Goal: Check status: Check status

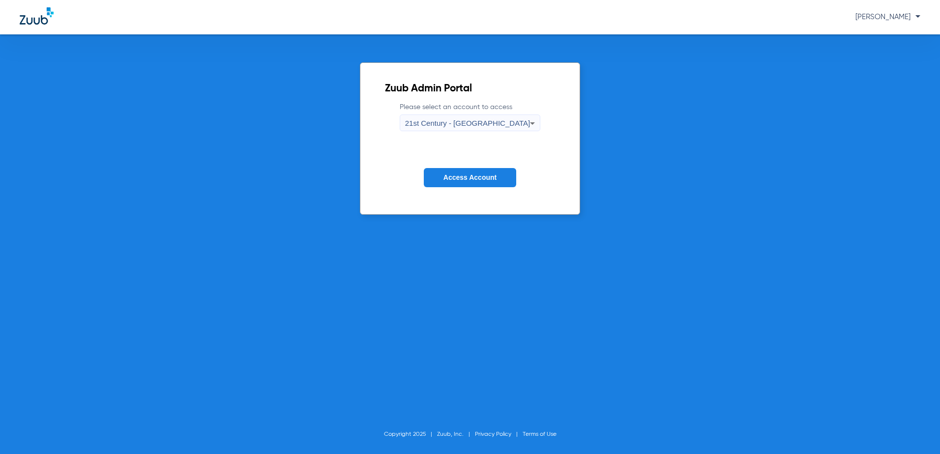
click at [502, 125] on div "21st Century - [GEOGRAPHIC_DATA]" at bounding box center [467, 123] width 125 height 17
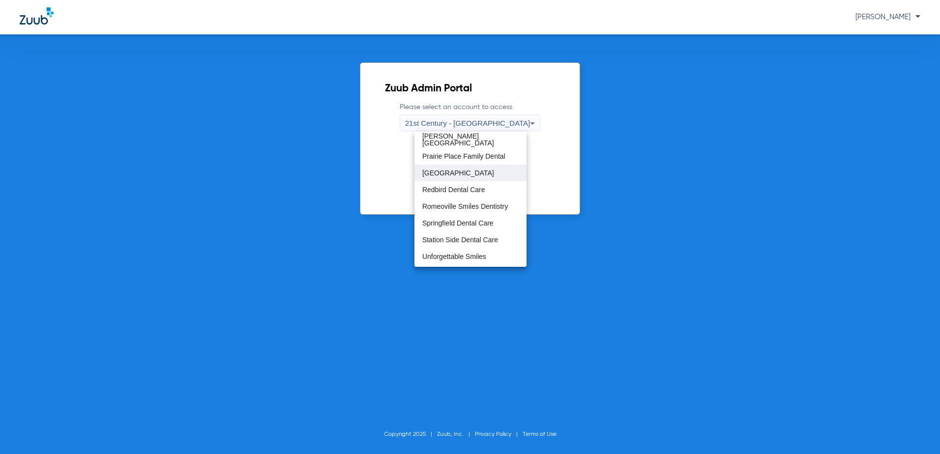
scroll to position [533, 0]
click at [471, 206] on span "Springfield Dental Care" at bounding box center [457, 208] width 71 height 7
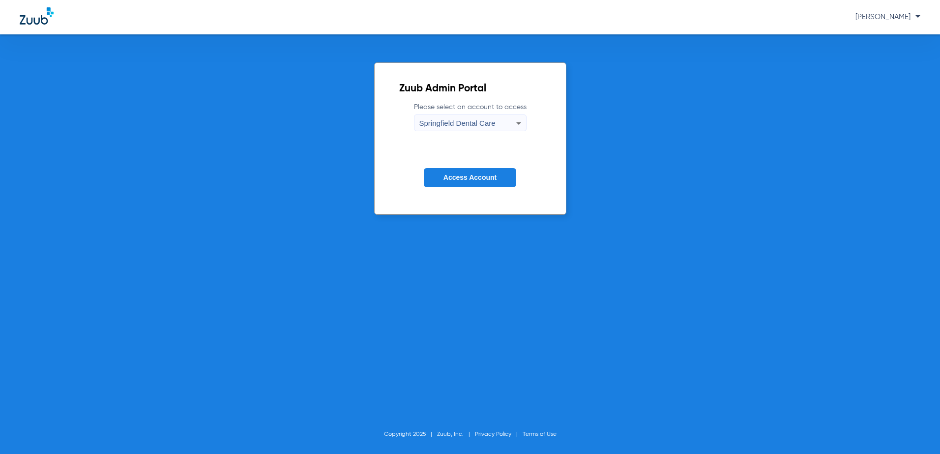
click at [475, 176] on span "Access Account" at bounding box center [469, 178] width 53 height 8
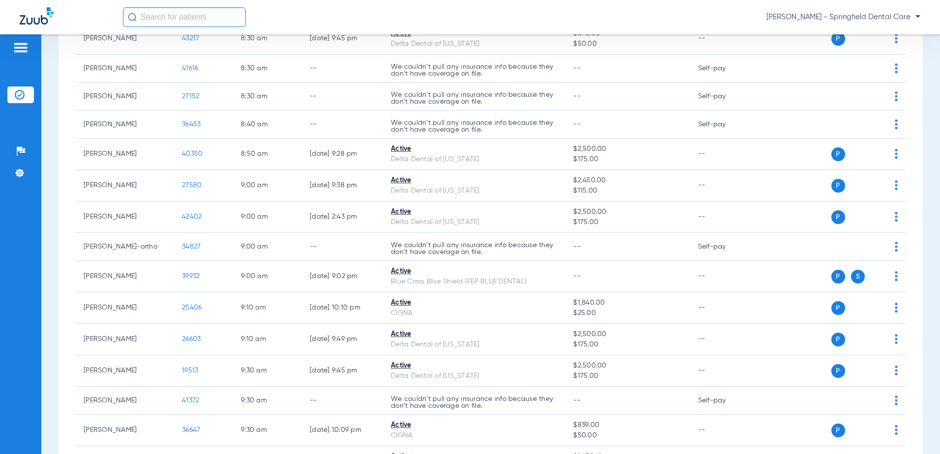
scroll to position [934, 0]
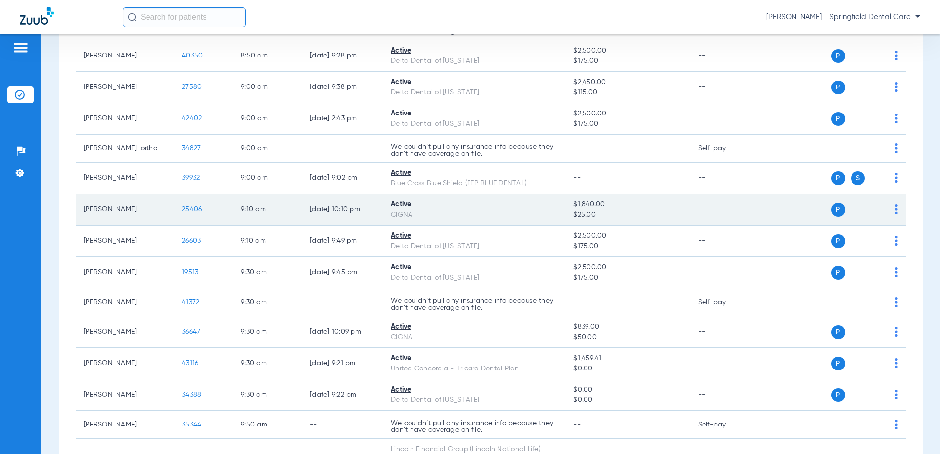
click at [191, 206] on span "25406" at bounding box center [192, 209] width 20 height 7
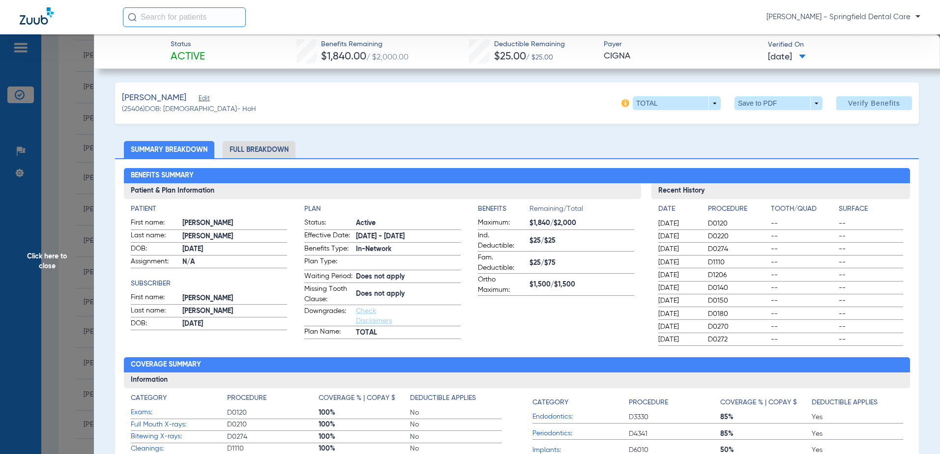
click at [263, 148] on li "Full Breakdown" at bounding box center [259, 149] width 73 height 17
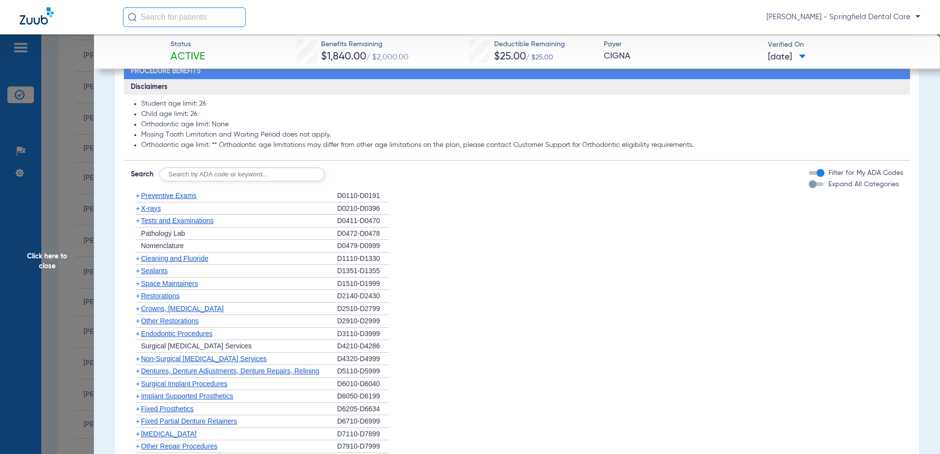
scroll to position [836, 0]
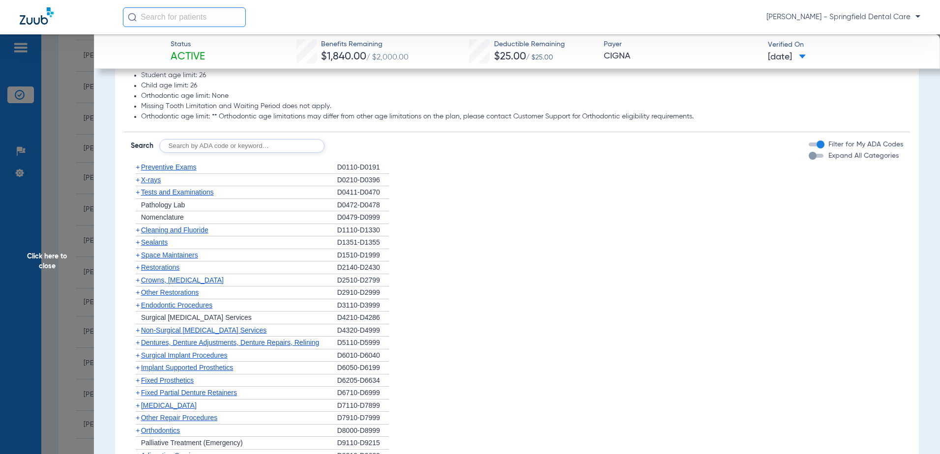
click at [138, 171] on span "+" at bounding box center [138, 167] width 4 height 8
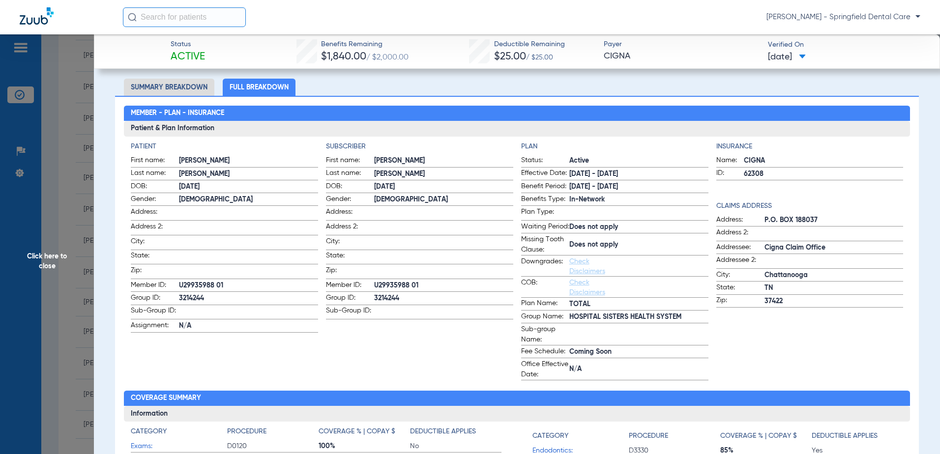
scroll to position [0, 0]
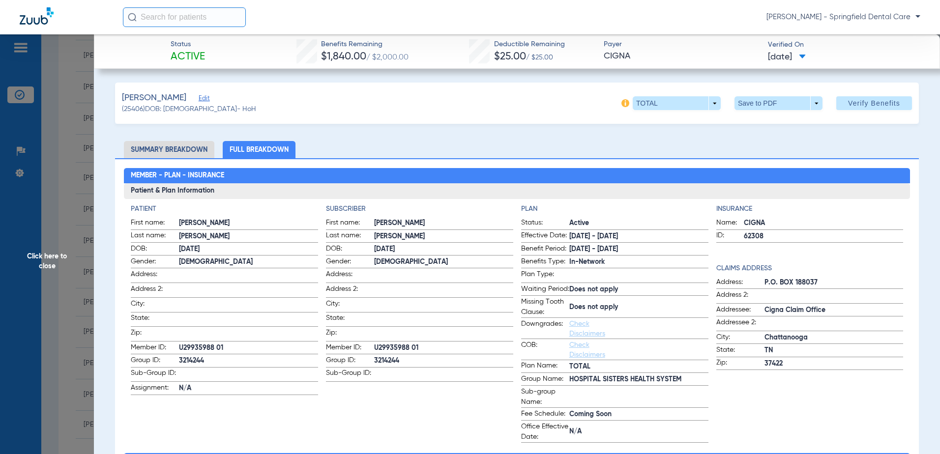
click at [62, 264] on span "Click here to close" at bounding box center [47, 261] width 94 height 454
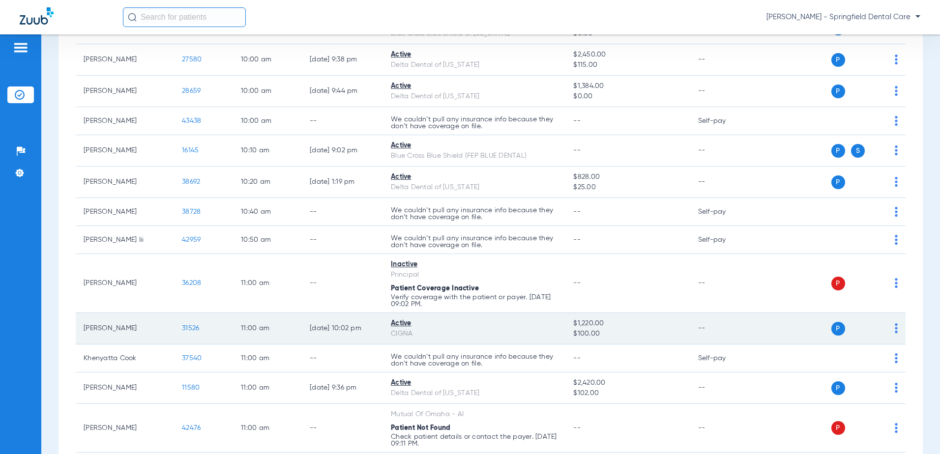
scroll to position [1524, 0]
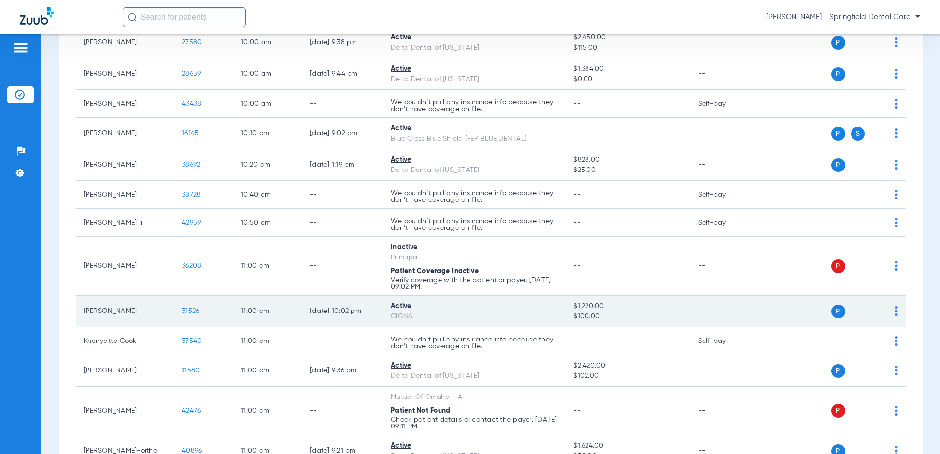
click at [186, 312] on span "31526" at bounding box center [190, 311] width 17 height 7
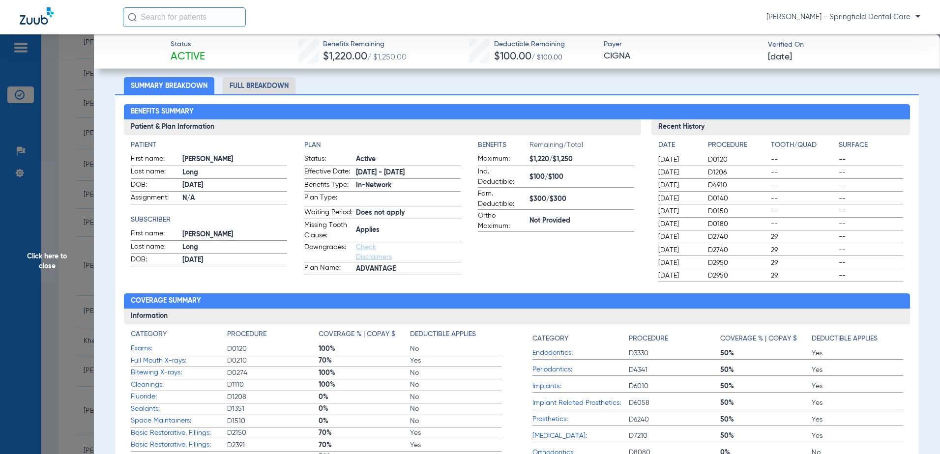
scroll to position [0, 0]
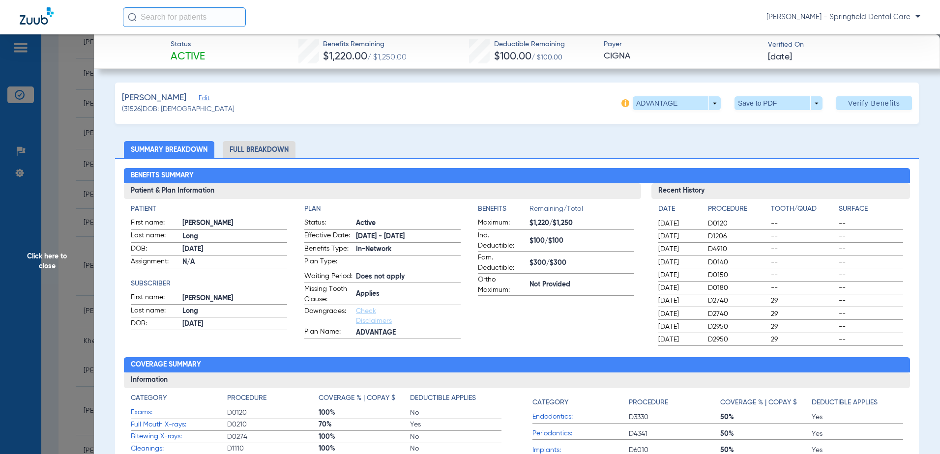
click at [262, 149] on li "Full Breakdown" at bounding box center [259, 149] width 73 height 17
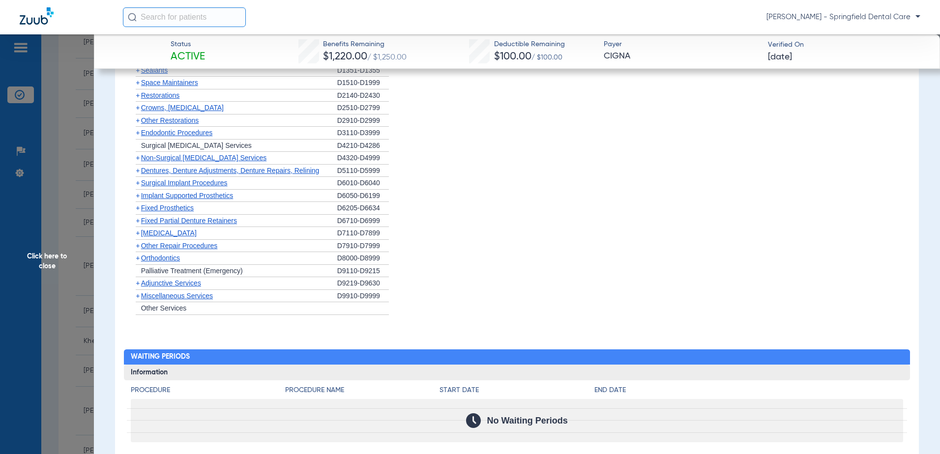
scroll to position [983, 0]
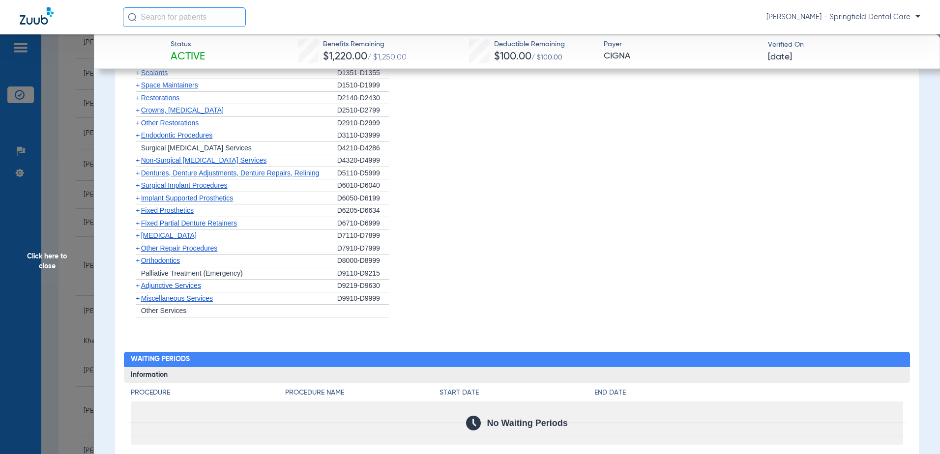
drag, startPoint x: 138, startPoint y: 307, endPoint x: 137, endPoint y: 296, distance: 10.9
click at [138, 302] on span "+" at bounding box center [138, 298] width 4 height 8
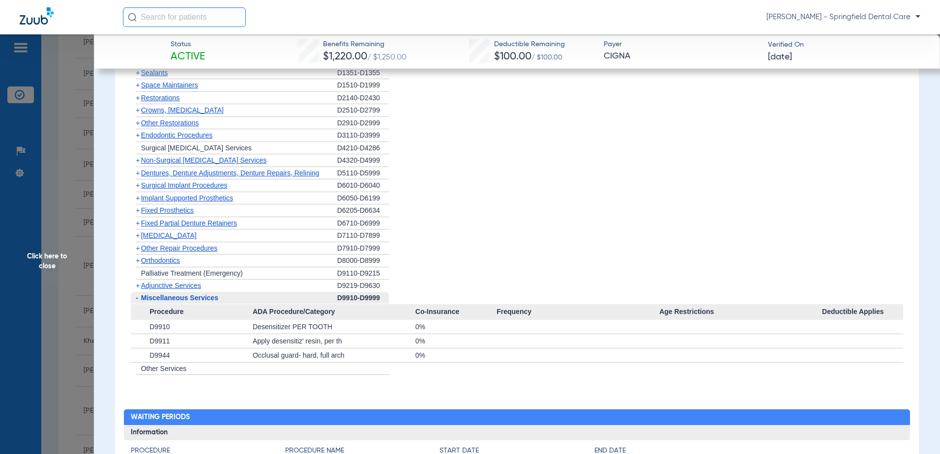
click at [137, 290] on span "+" at bounding box center [138, 286] width 4 height 8
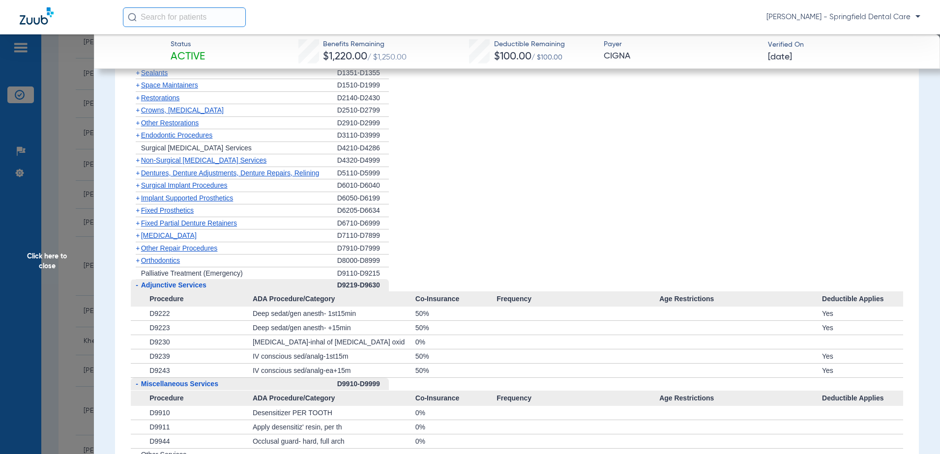
click at [137, 264] on span "+" at bounding box center [138, 261] width 4 height 8
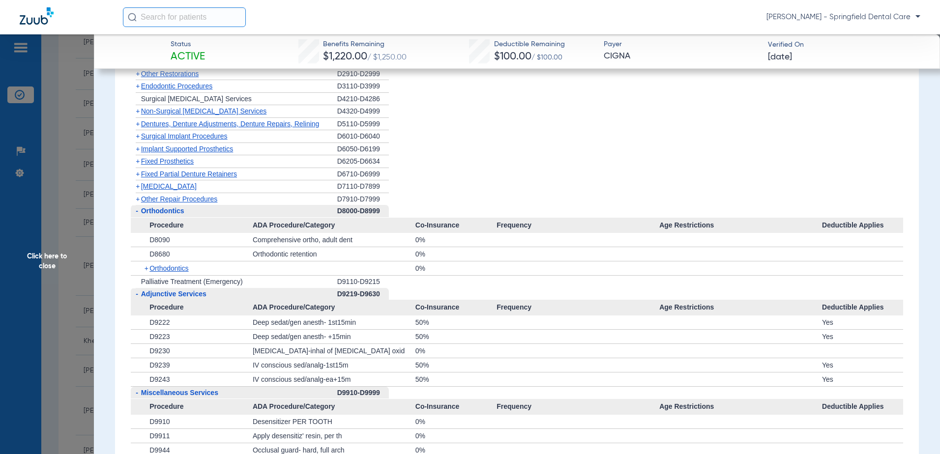
scroll to position [836, 0]
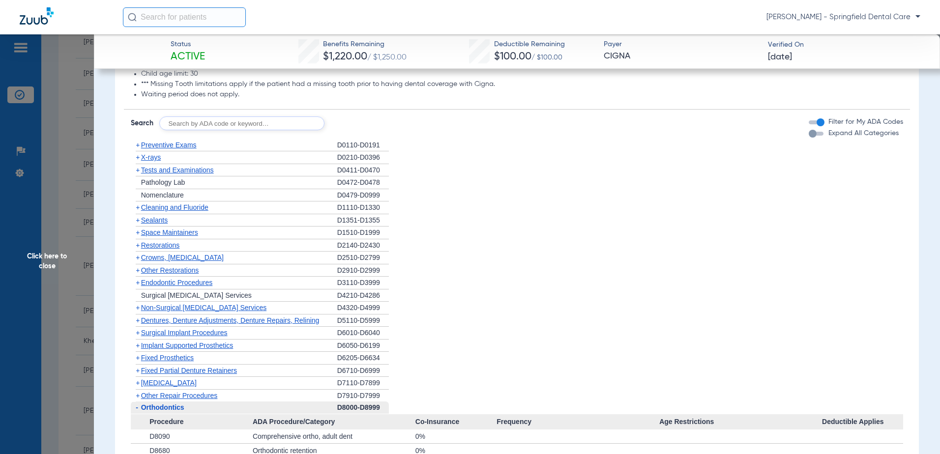
click at [139, 149] on span "+" at bounding box center [138, 145] width 4 height 8
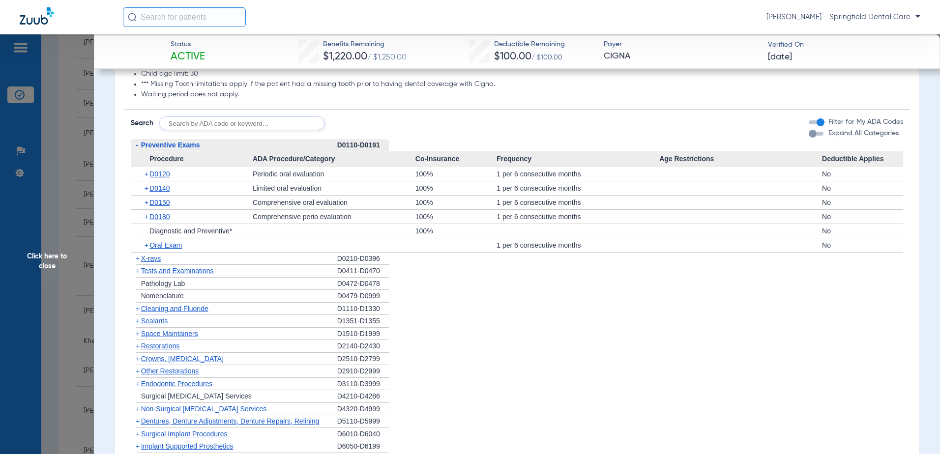
click at [136, 263] on span "+" at bounding box center [138, 259] width 4 height 8
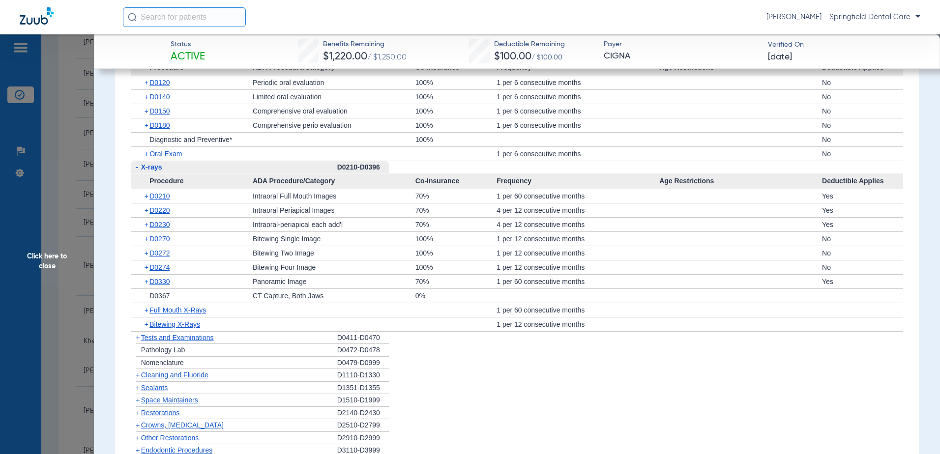
scroll to position [934, 0]
